Goal: Task Accomplishment & Management: Manage account settings

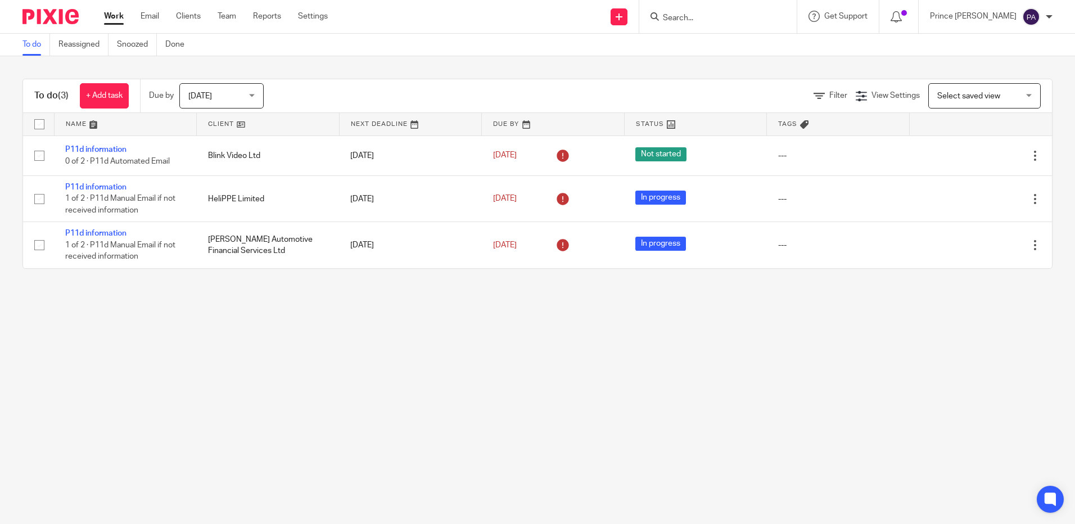
click at [693, 19] on input "Search" at bounding box center [712, 18] width 101 height 10
type input "krl"
click at [713, 52] on link at bounding box center [758, 52] width 198 height 35
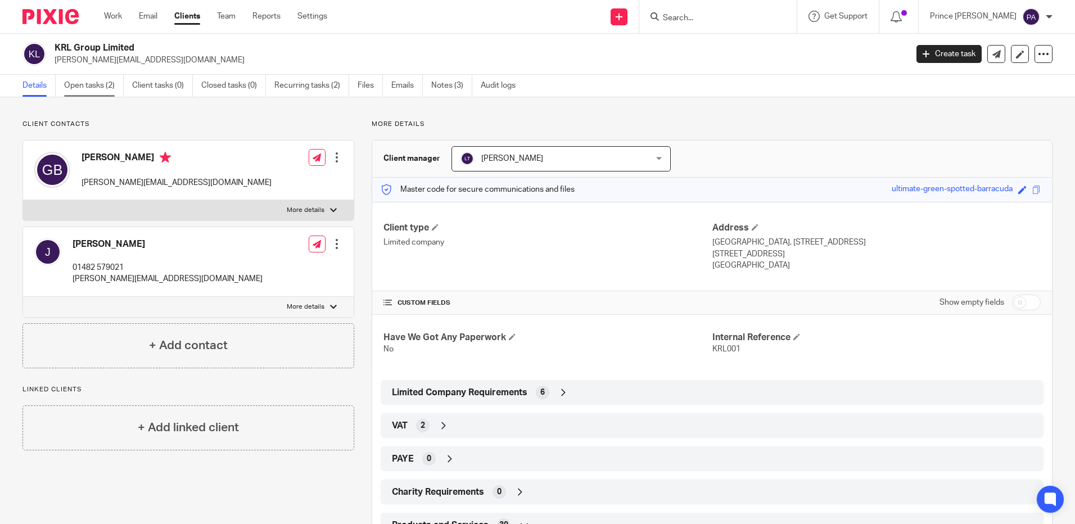
click at [97, 84] on link "Open tasks (2)" at bounding box center [94, 86] width 60 height 22
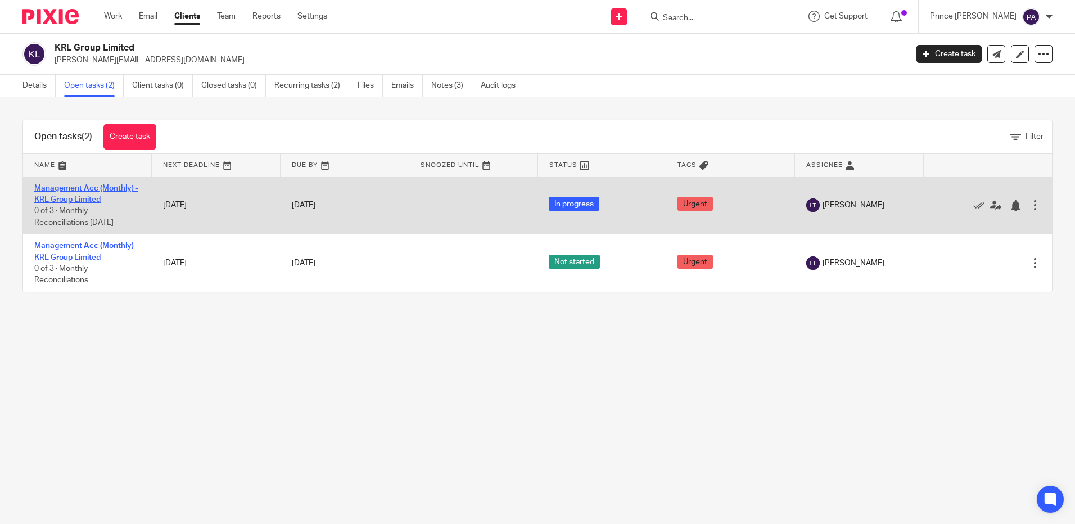
click at [68, 190] on link "Management Acc (Monthly) - KRL Group Limited" at bounding box center [86, 193] width 104 height 19
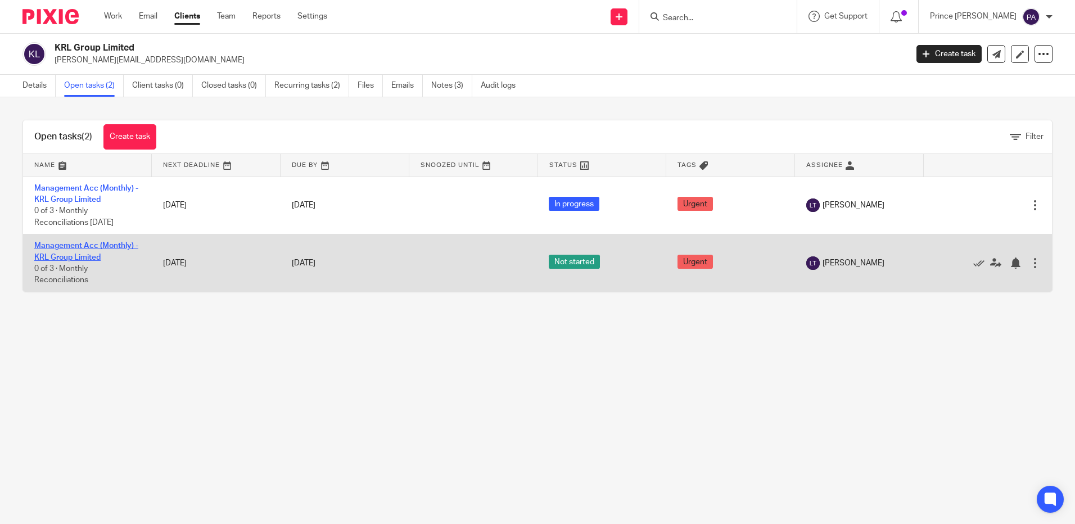
click at [78, 248] on link "Management Acc (Monthly) - KRL Group Limited" at bounding box center [86, 251] width 104 height 19
